Goal: Task Accomplishment & Management: Manage account settings

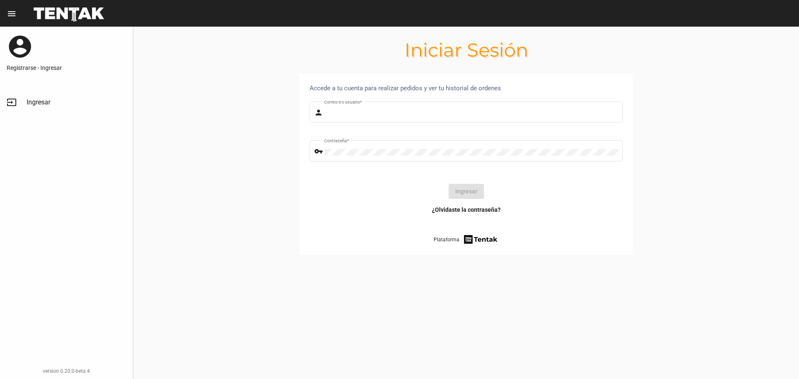
type input "Sebafurnari"
click at [474, 191] on button "Ingresar" at bounding box center [466, 191] width 35 height 15
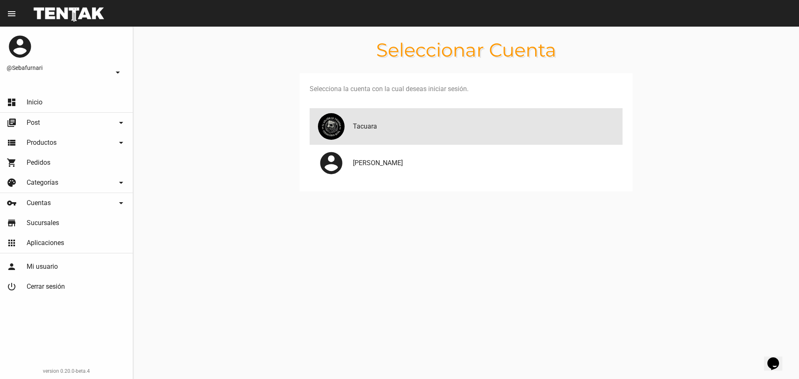
click at [391, 139] on div "Tacuara" at bounding box center [466, 126] width 313 height 37
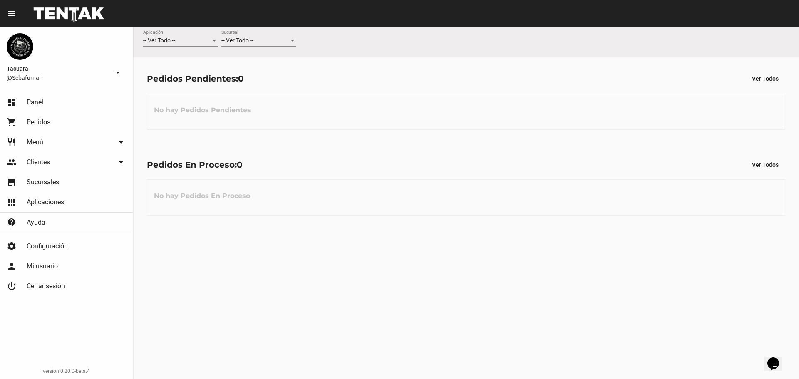
click at [261, 40] on div "-- Ver Todo --" at bounding box center [254, 40] width 67 height 7
click at [277, 108] on span "San [PERSON_NAME]" at bounding box center [258, 110] width 75 height 17
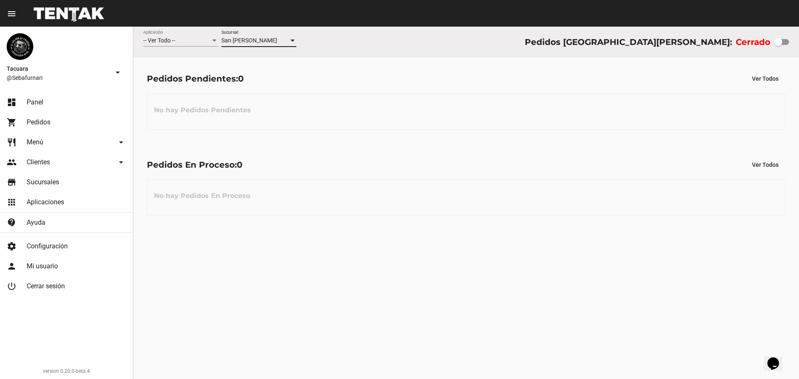
click at [186, 42] on div "-- Ver Todo --" at bounding box center [176, 40] width 67 height 7
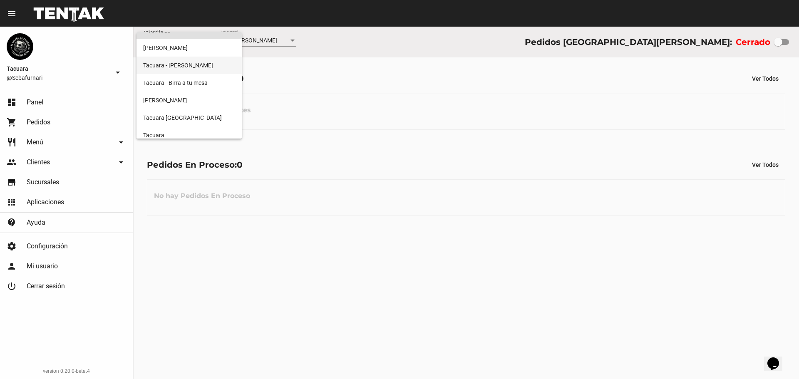
scroll to position [16, 0]
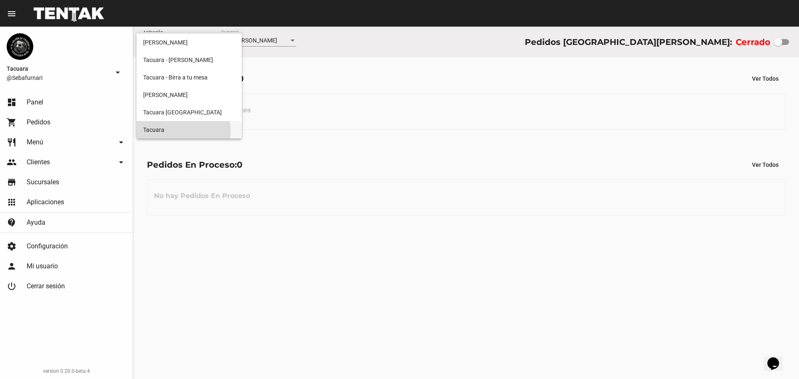
click at [183, 131] on span "Tacuara" at bounding box center [189, 129] width 92 height 17
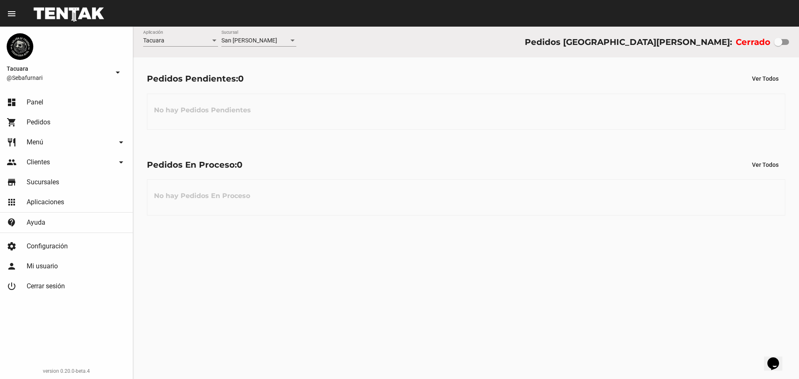
click at [552, 242] on div "Tacuara Aplicación San [PERSON_NAME] Sucursal Pedidos [GEOGRAPHIC_DATA][PERSON_…" at bounding box center [466, 203] width 666 height 352
click at [85, 132] on link "restaurant Menú arrow_drop_down" at bounding box center [66, 142] width 133 height 20
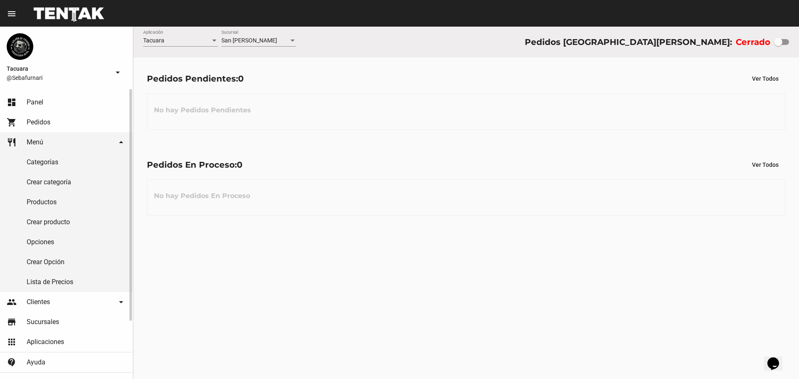
click at [50, 146] on link "restaurant Menú arrow_drop_down" at bounding box center [66, 142] width 133 height 20
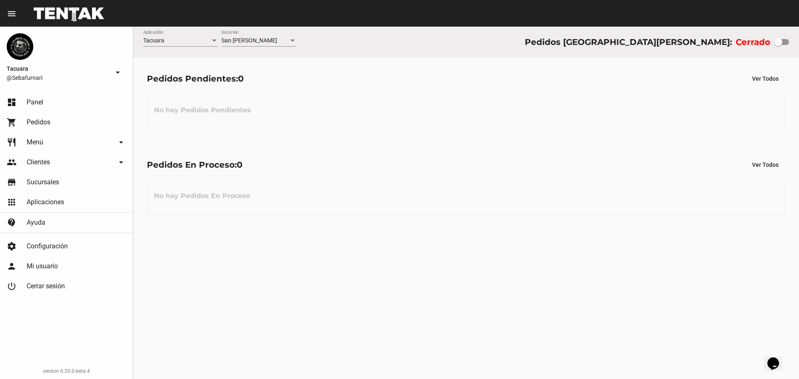
click at [50, 146] on link "restaurant Menú arrow_drop_down" at bounding box center [66, 142] width 133 height 20
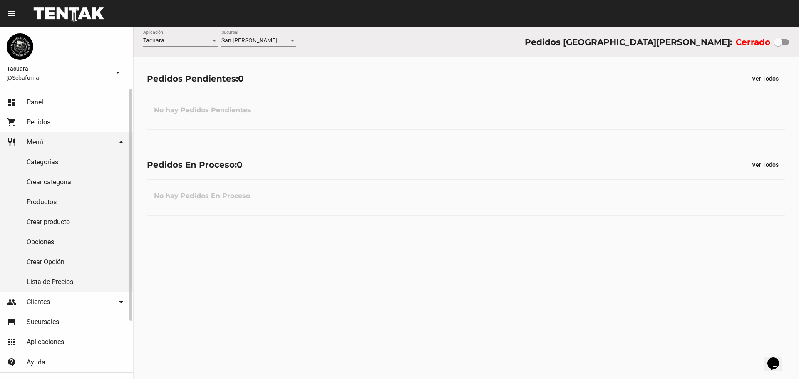
click at [50, 146] on link "restaurant Menú arrow_drop_down" at bounding box center [66, 142] width 133 height 20
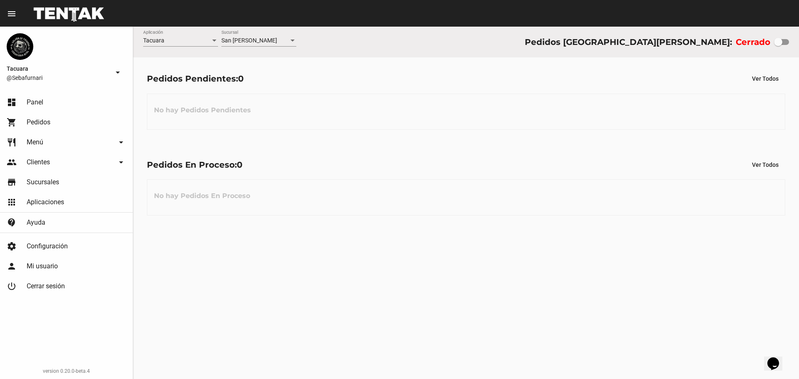
click at [50, 146] on link "restaurant Menú arrow_drop_down" at bounding box center [66, 142] width 133 height 20
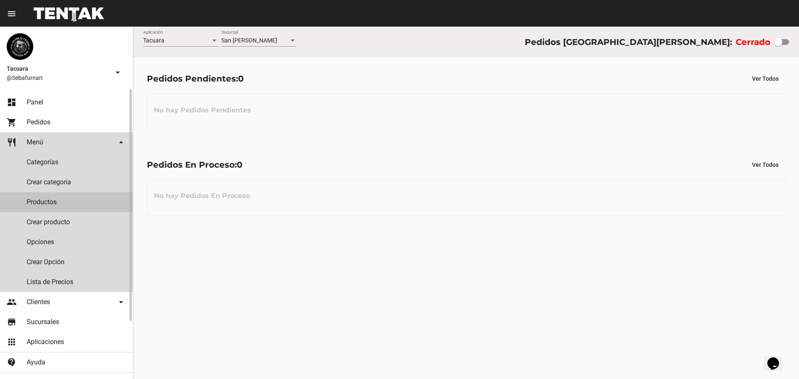
click at [61, 204] on link "Productos" at bounding box center [66, 202] width 133 height 20
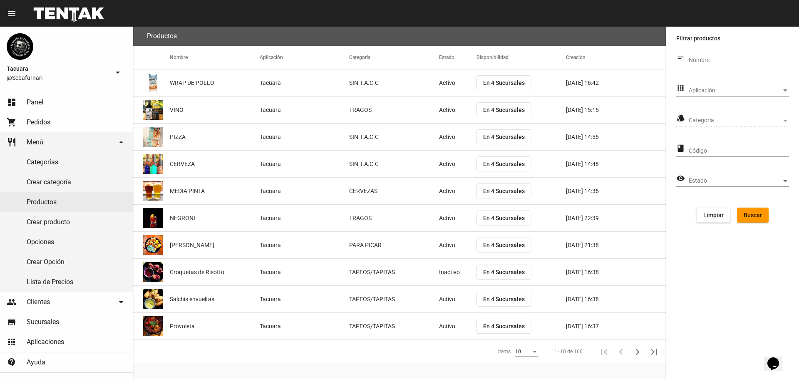
click at [684, 58] on mat-icon "short_text" at bounding box center [680, 58] width 9 height 10
click at [678, 86] on mat-icon "apps" at bounding box center [680, 88] width 9 height 10
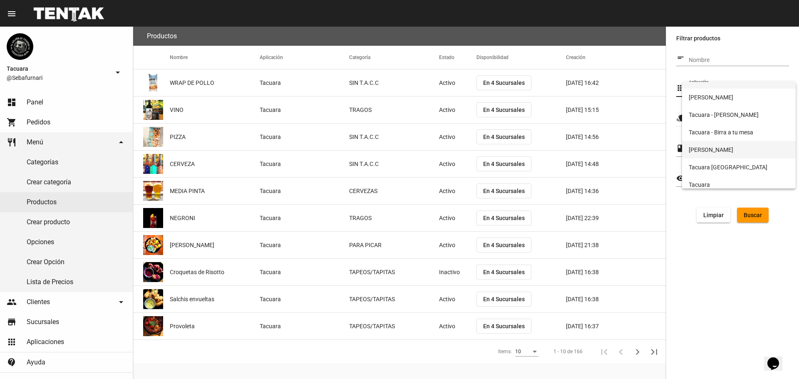
scroll to position [16, 0]
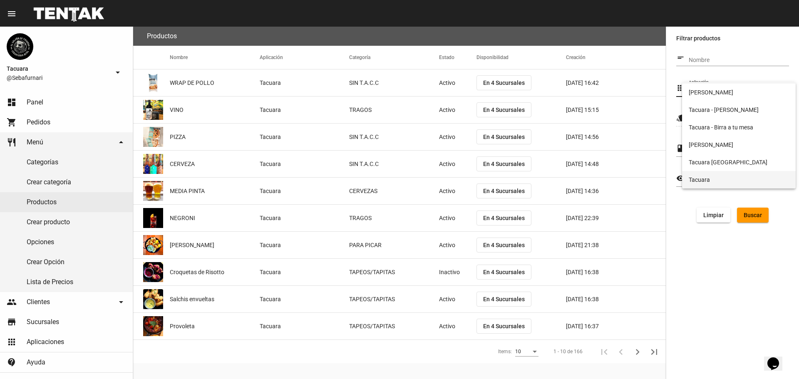
click at [724, 171] on span "Tacuara" at bounding box center [739, 179] width 100 height 17
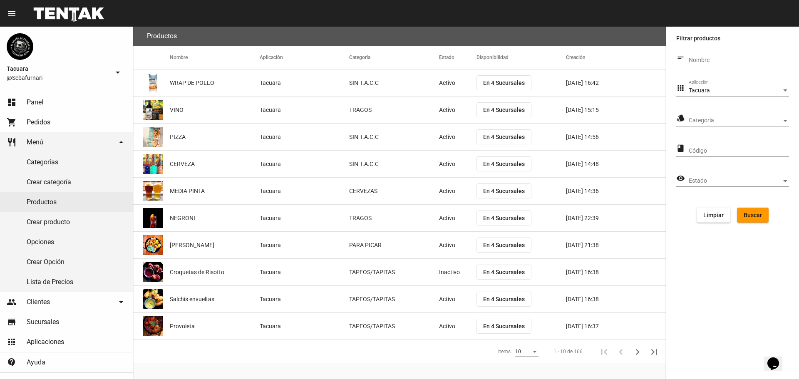
click at [706, 154] on input "Código" at bounding box center [739, 151] width 100 height 7
click at [701, 180] on span "Estado" at bounding box center [735, 181] width 93 height 7
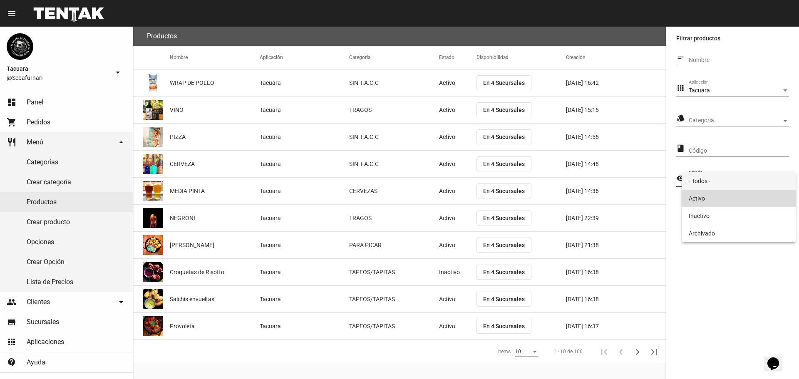
click at [726, 193] on span "Activo" at bounding box center [739, 198] width 100 height 17
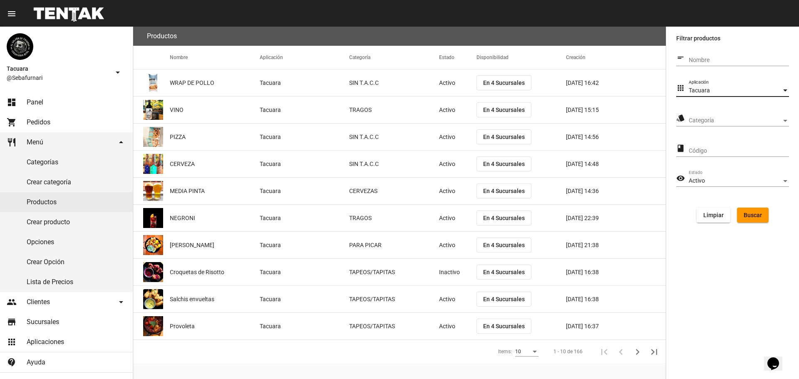
click at [707, 87] on span "Tacuara" at bounding box center [699, 90] width 21 height 7
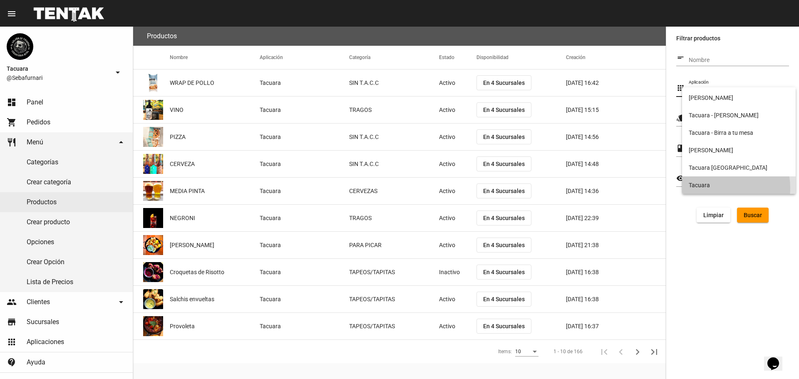
click at [715, 188] on span "Tacuara" at bounding box center [739, 184] width 100 height 17
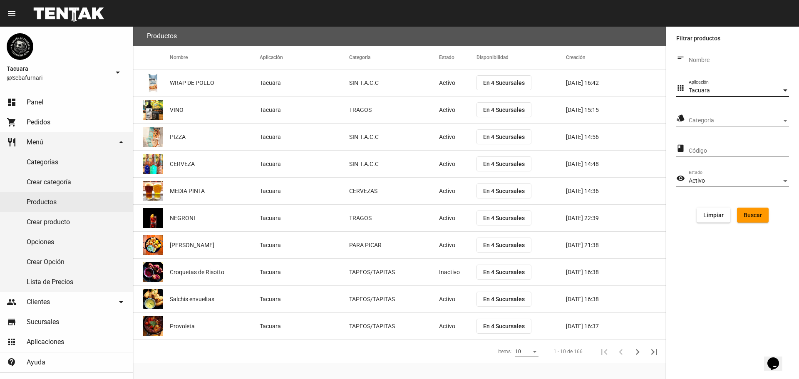
click at [759, 217] on span "Buscar" at bounding box center [753, 215] width 18 height 7
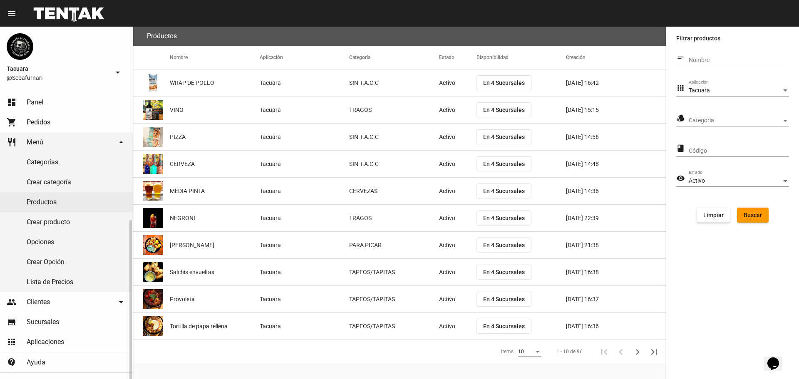
scroll to position [73, 0]
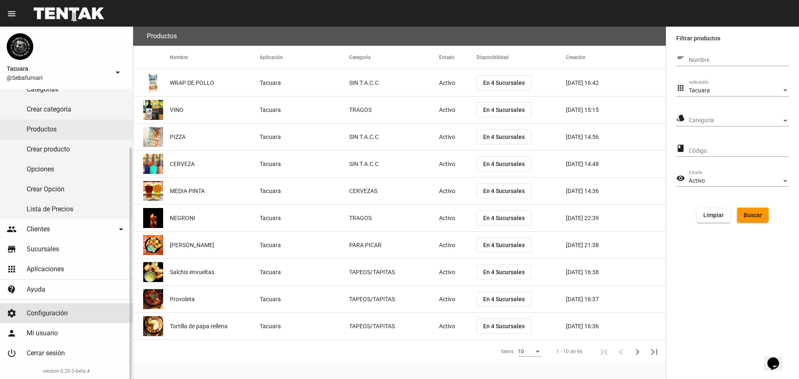
click at [62, 307] on link "settings Configuración" at bounding box center [66, 313] width 133 height 20
